Goal: Transaction & Acquisition: Purchase product/service

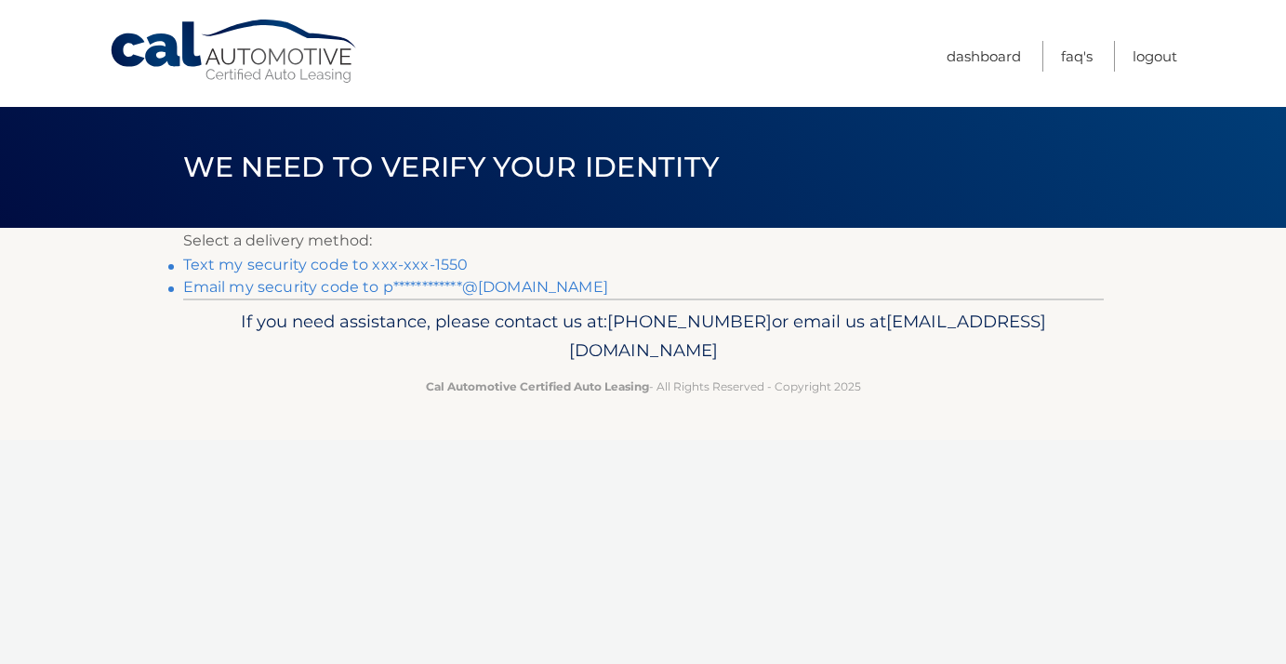
click at [442, 257] on link "Text my security code to xxx-xxx-1550" at bounding box center [325, 265] width 285 height 18
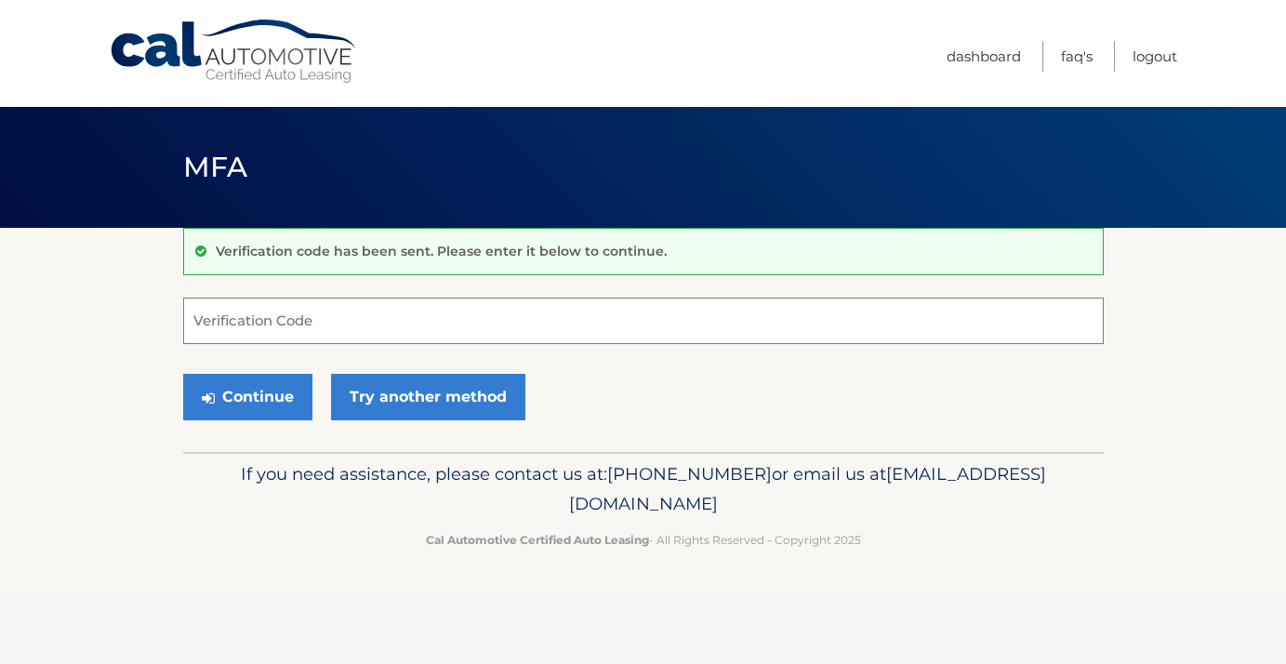
click at [360, 318] on input "Verification Code" at bounding box center [643, 320] width 920 height 46
type input "197724"
click at [288, 402] on button "Continue" at bounding box center [247, 397] width 129 height 46
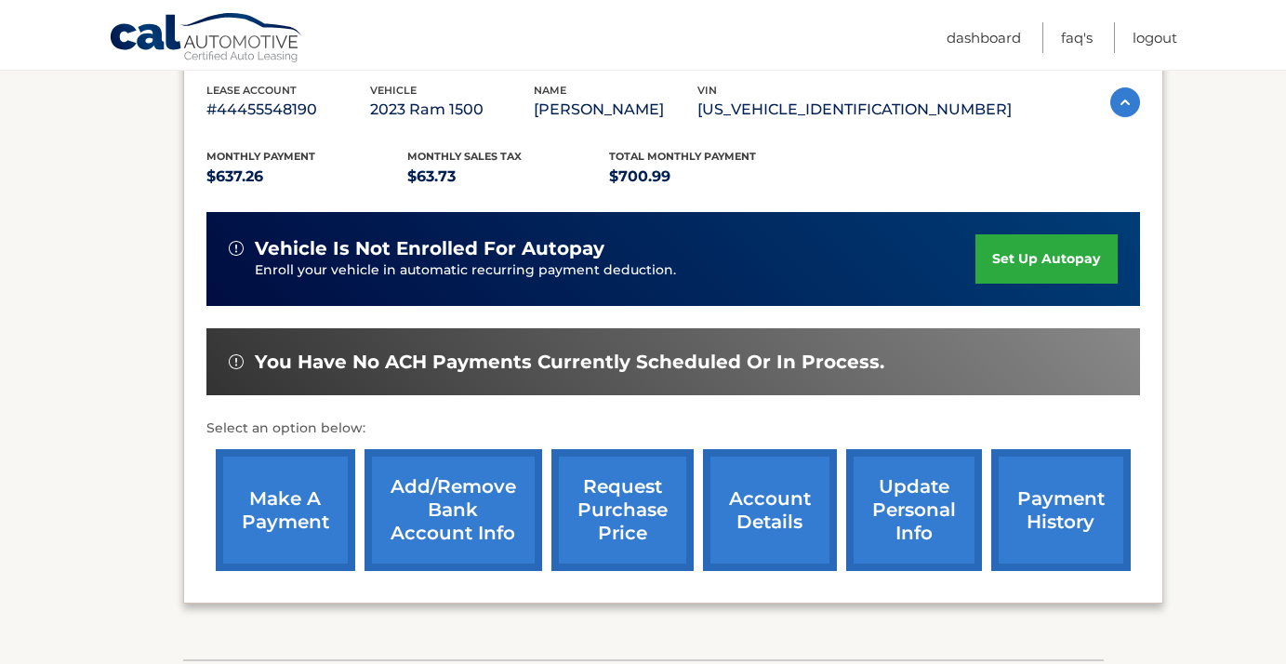
scroll to position [330, 0]
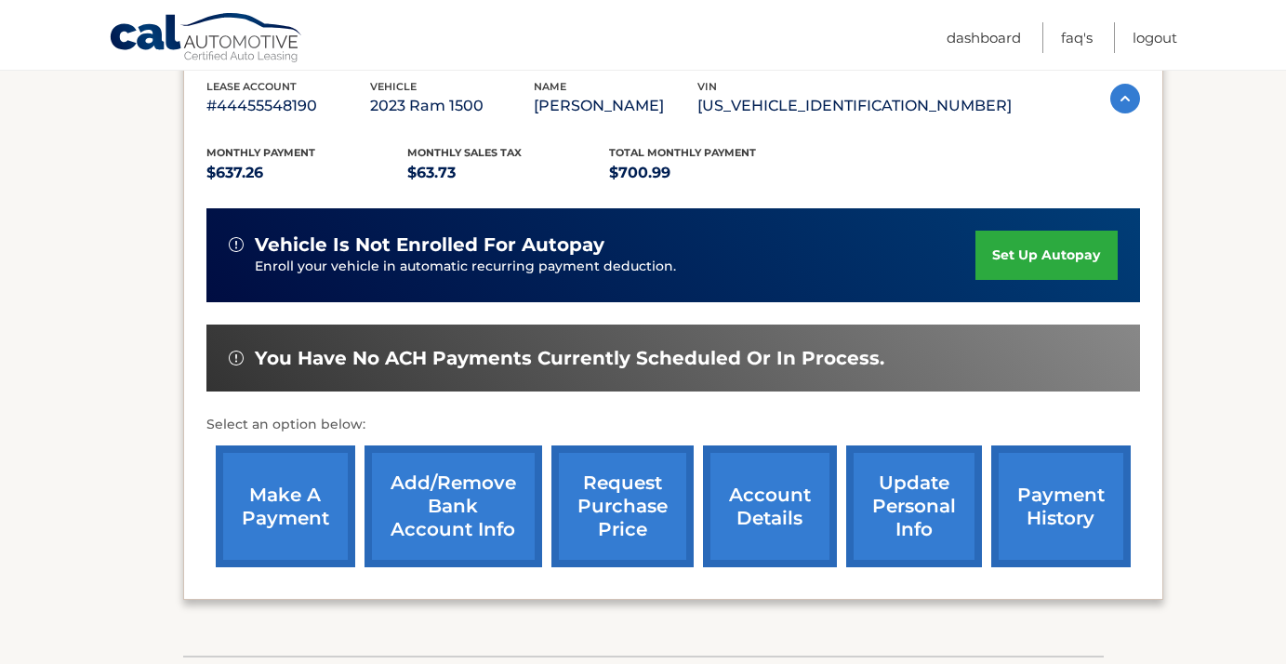
click at [281, 513] on link "make a payment" at bounding box center [285, 506] width 139 height 122
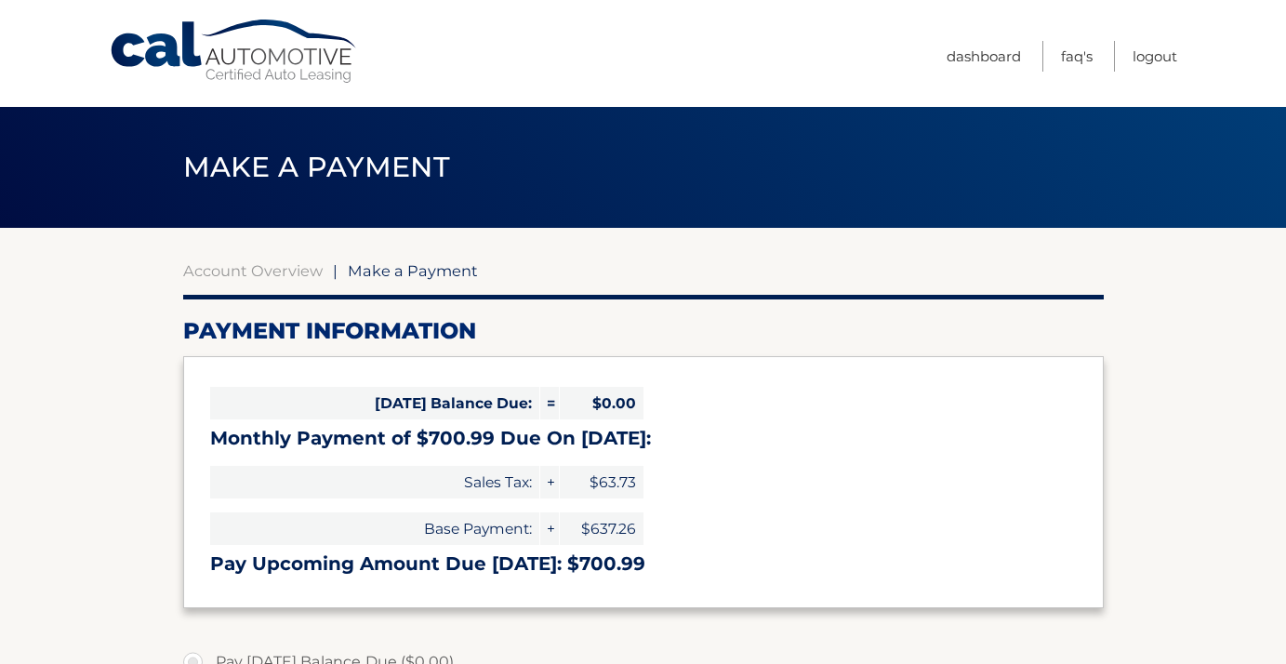
select select "YTY1YTc1MDItNzUwNy00NTRlLWI5YjgtNDVkYmNiODk1ZTEz"
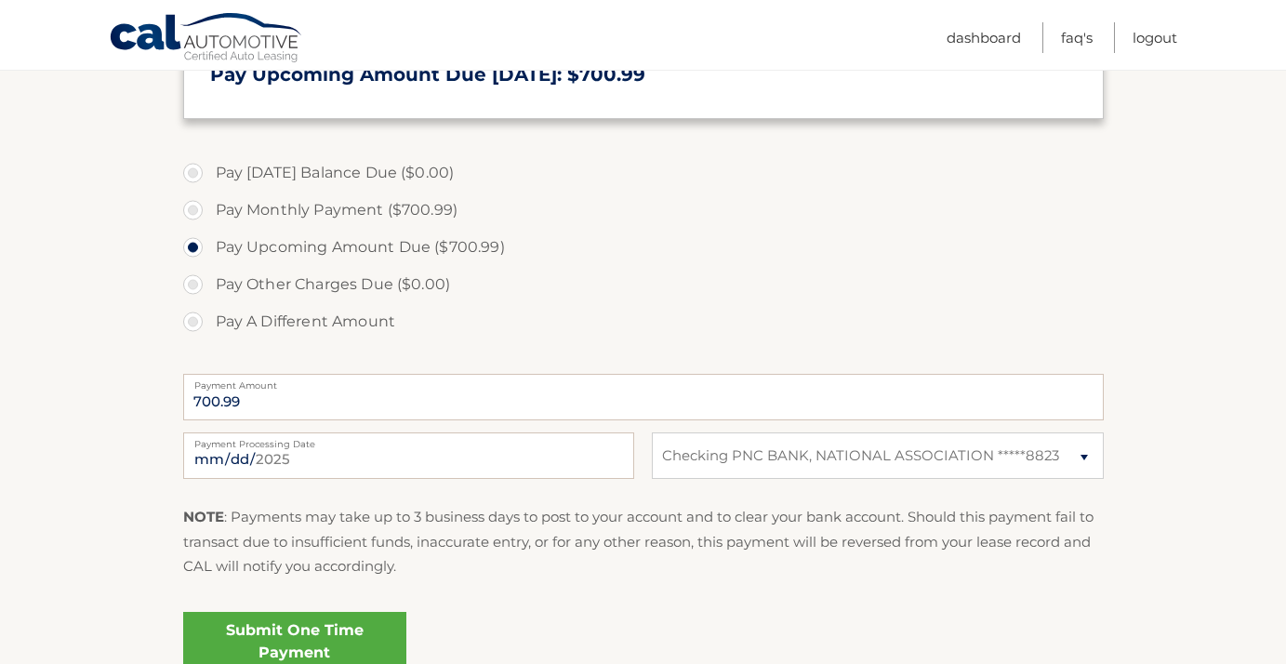
scroll to position [505, 0]
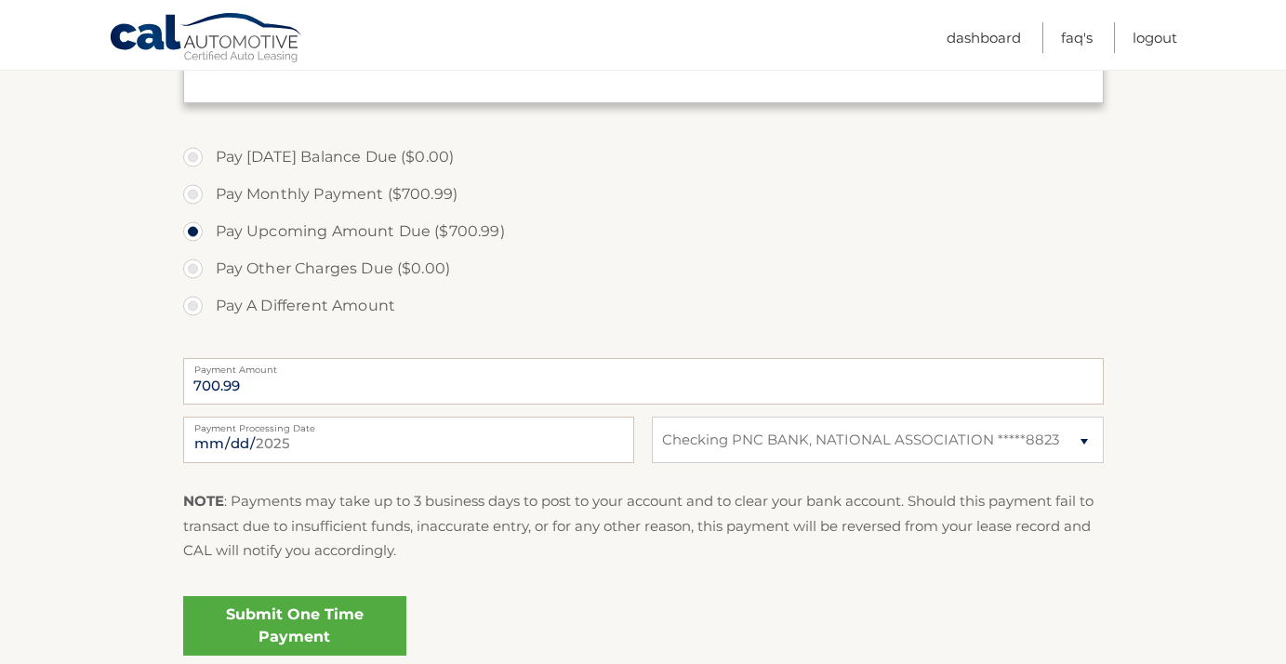
click at [379, 627] on link "Submit One Time Payment" at bounding box center [294, 625] width 223 height 59
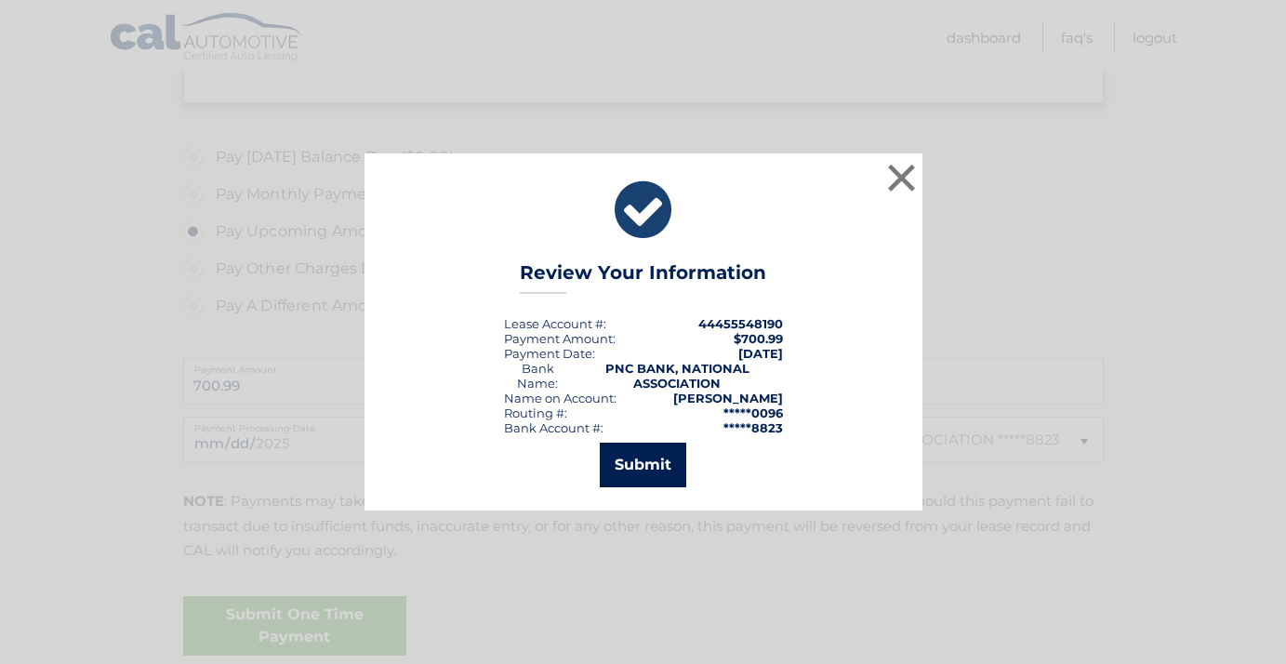
click at [652, 455] on button "Submit" at bounding box center [643, 464] width 86 height 45
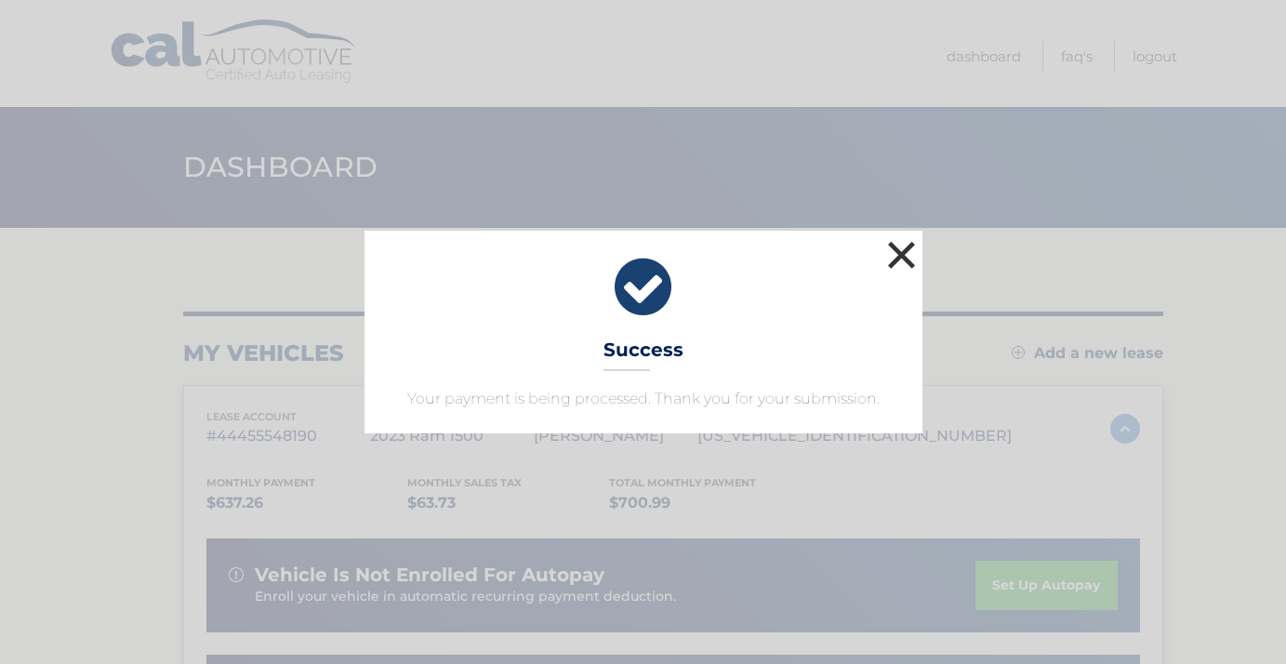
click at [909, 248] on button "×" at bounding box center [901, 254] width 37 height 37
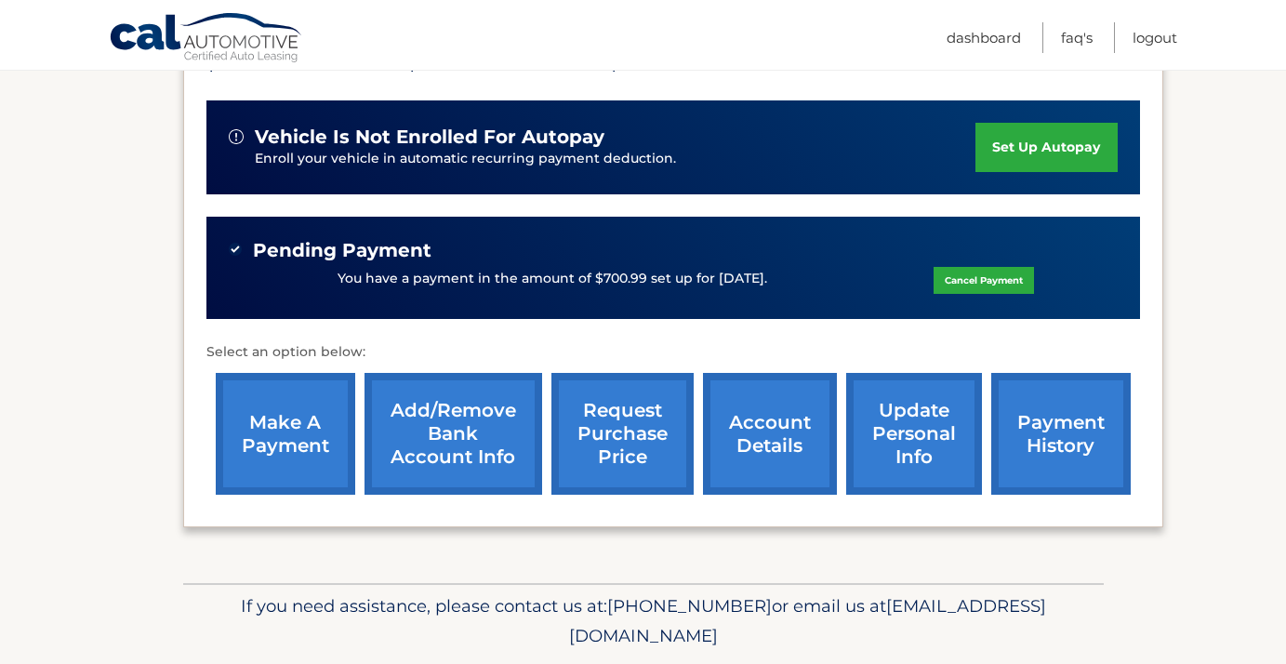
scroll to position [440, 0]
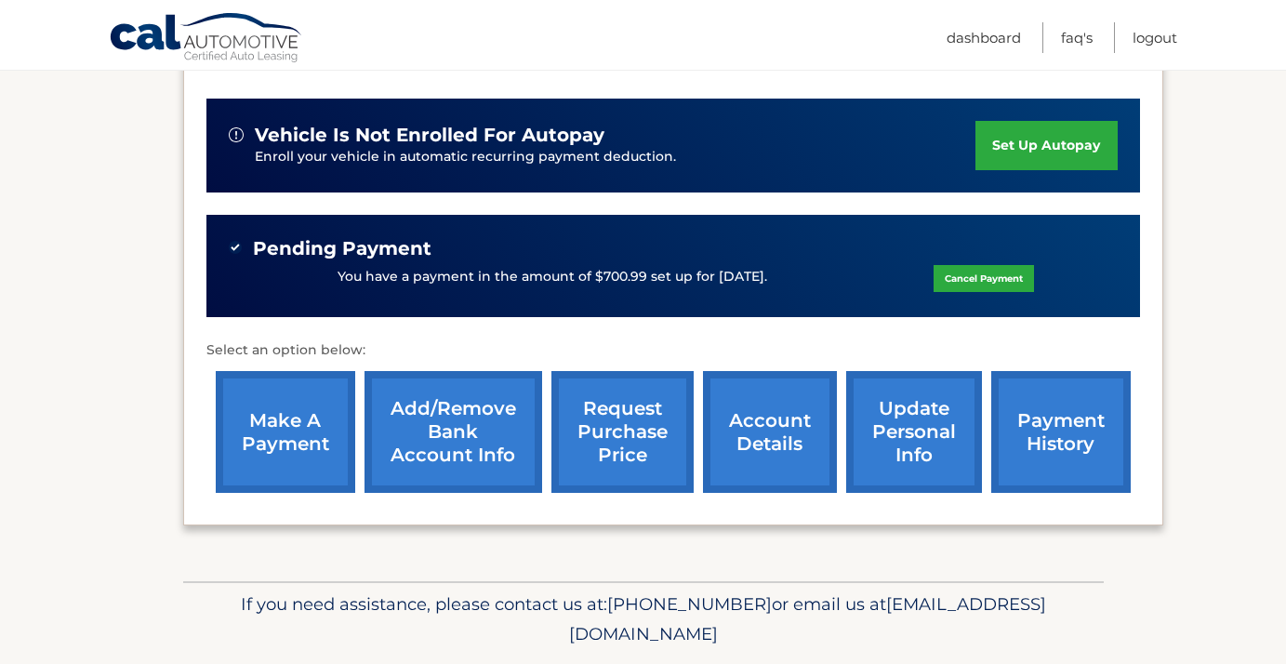
click at [800, 442] on link "account details" at bounding box center [770, 432] width 134 height 122
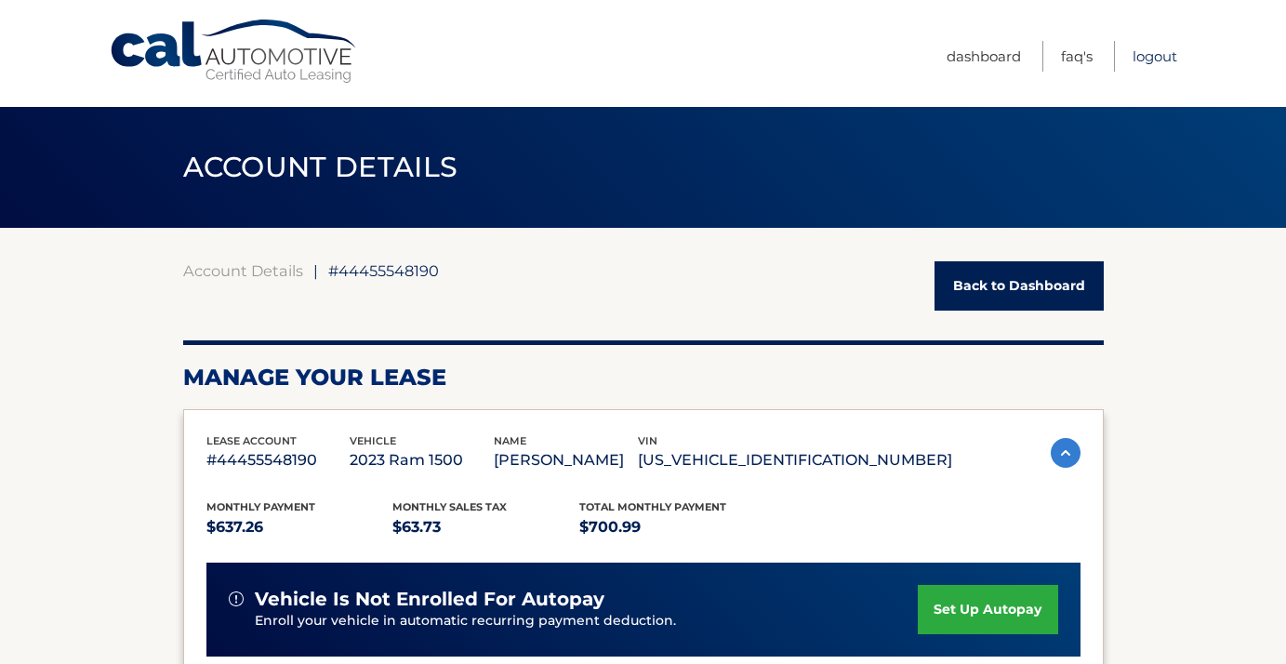
click at [1159, 55] on link "Logout" at bounding box center [1154, 56] width 45 height 31
